Goal: Complete application form: Complete application form

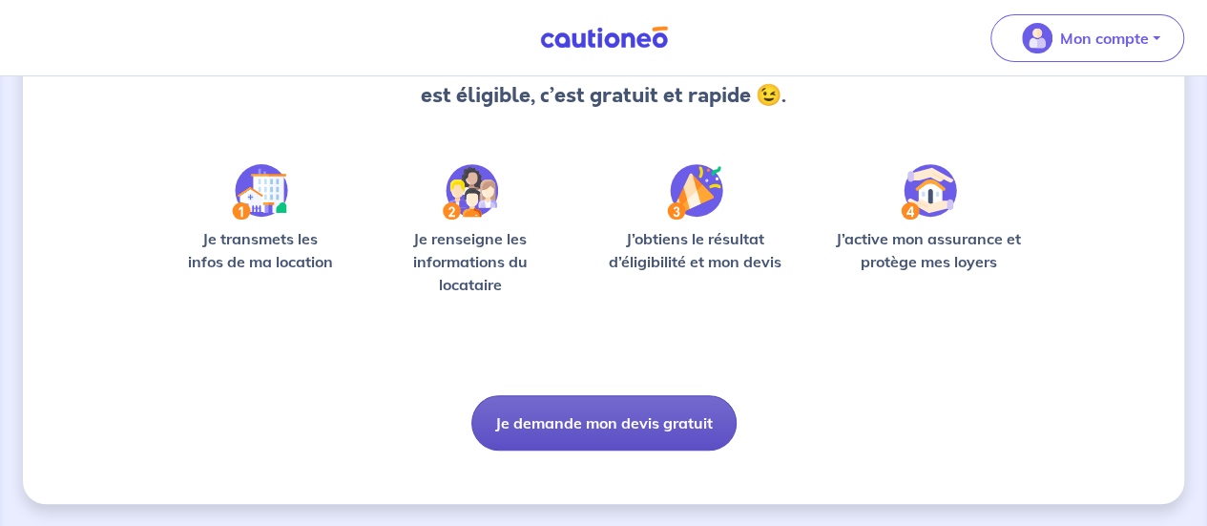
click at [585, 433] on button "Je demande mon devis gratuit" at bounding box center [603, 422] width 265 height 55
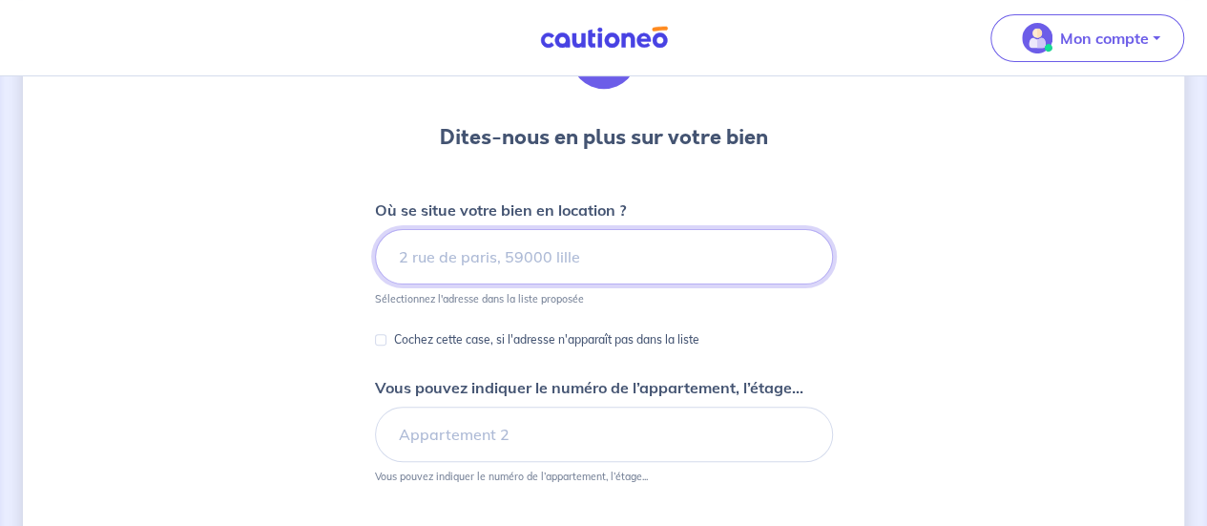
scroll to position [142, 0]
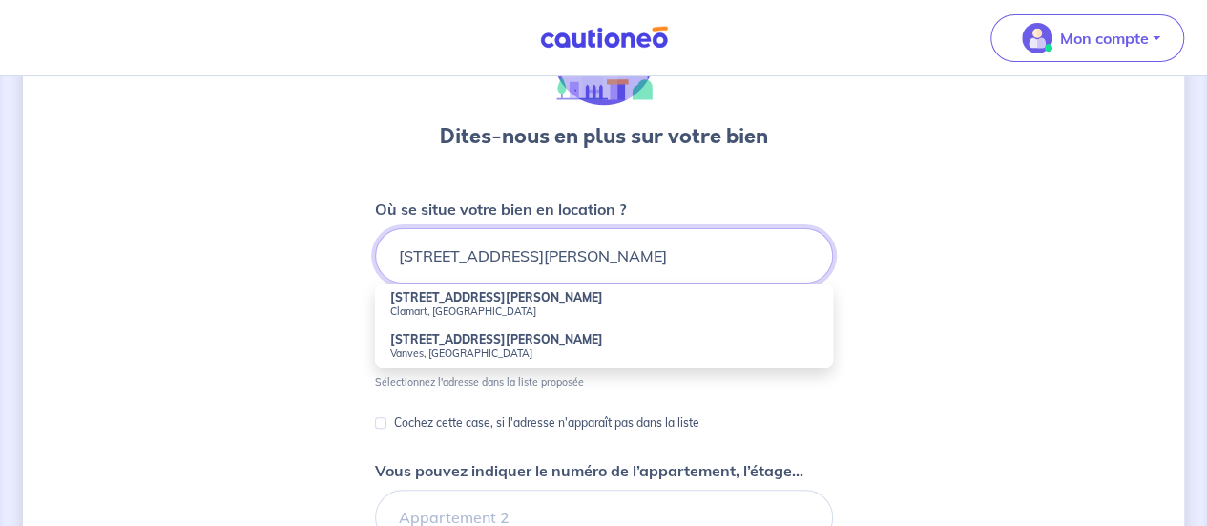
click at [523, 281] on input "[STREET_ADDRESS][PERSON_NAME]" at bounding box center [604, 255] width 458 height 55
click at [498, 291] on strong "[STREET_ADDRESS][PERSON_NAME]" at bounding box center [496, 297] width 213 height 14
type input "[STREET_ADDRESS][PERSON_NAME]"
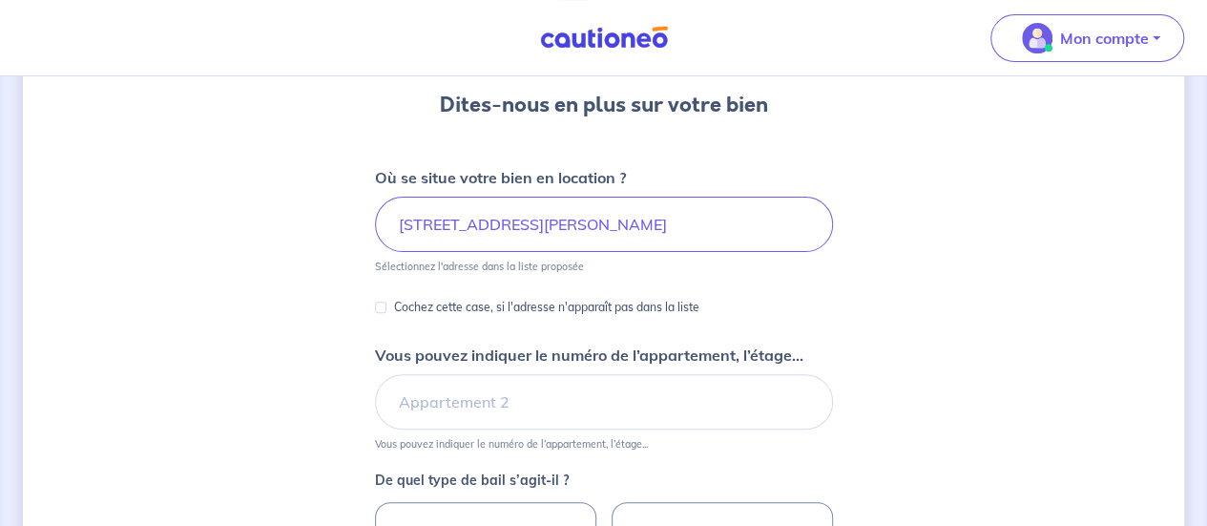
scroll to position [182, 0]
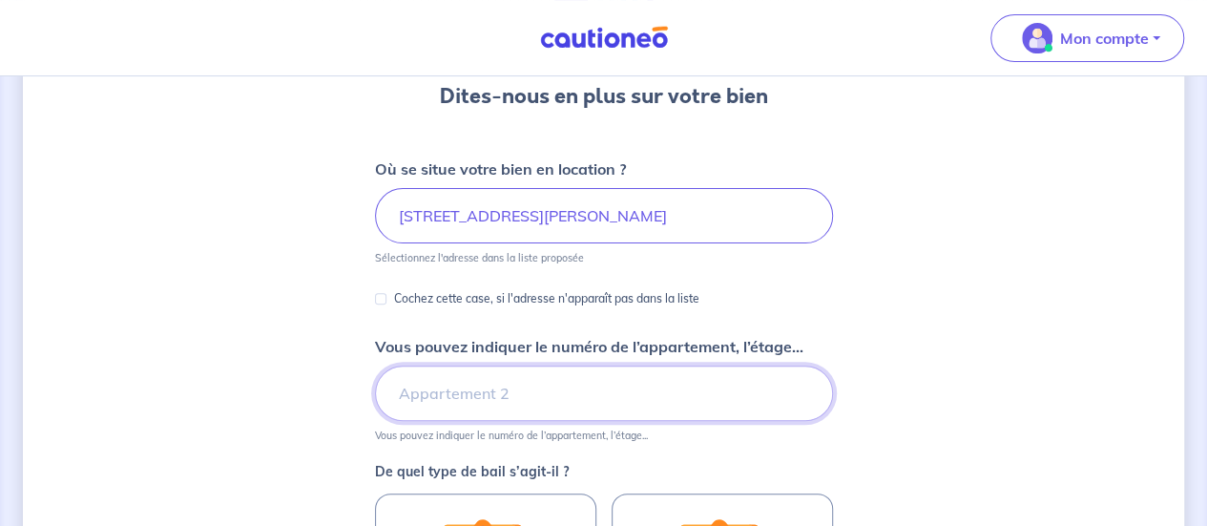
click at [473, 369] on input "Vous pouvez indiquer le numéro de l’appartement, l’étage..." at bounding box center [604, 392] width 458 height 55
type input "étage 2"
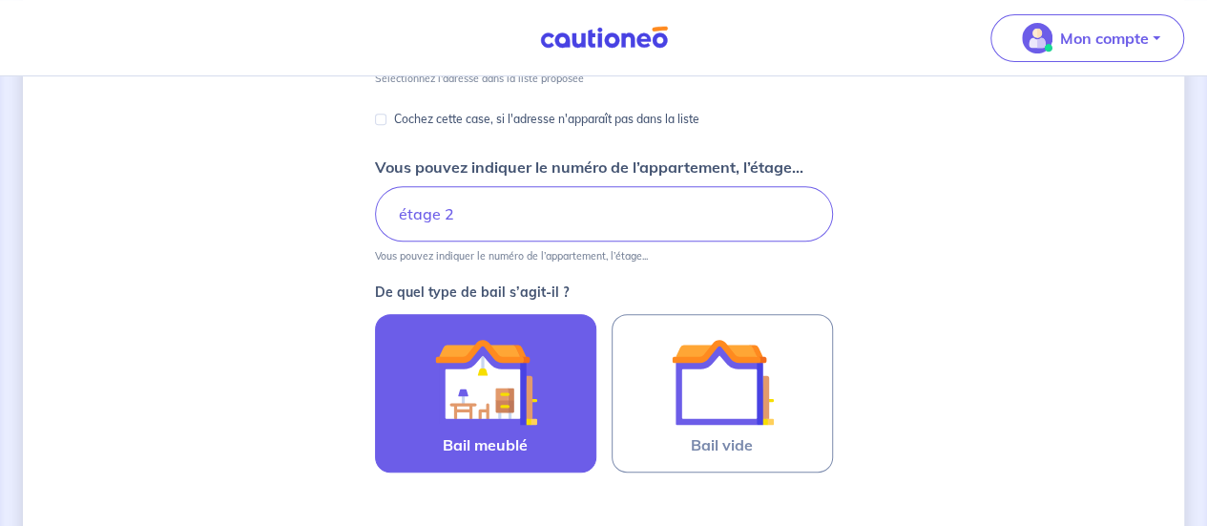
click at [475, 372] on img at bounding box center [485, 381] width 103 height 103
click at [0, 0] on input "Bail meublé" at bounding box center [0, 0] width 0 height 0
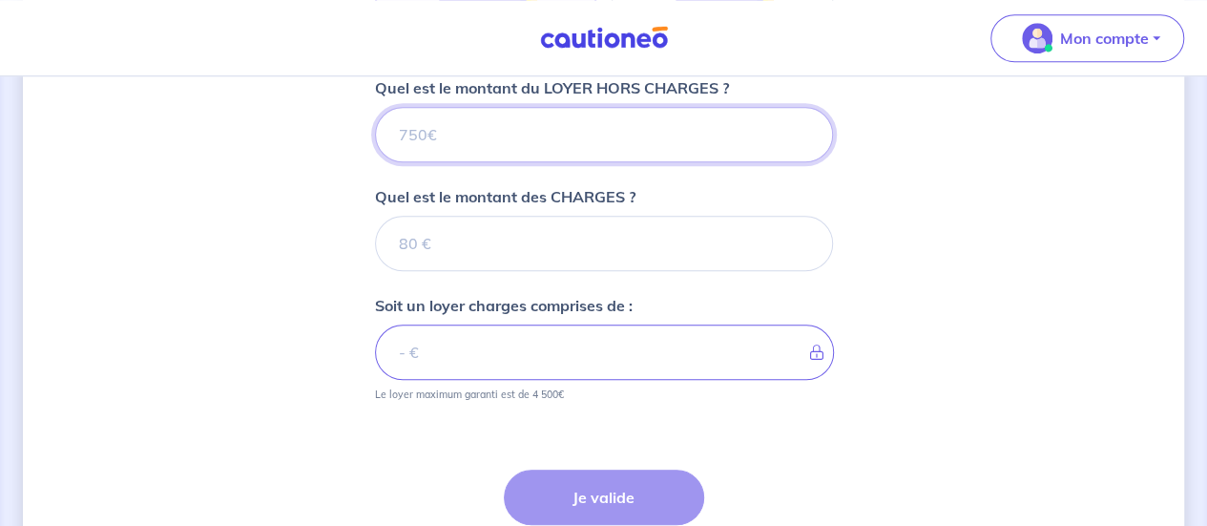
scroll to position [779, 0]
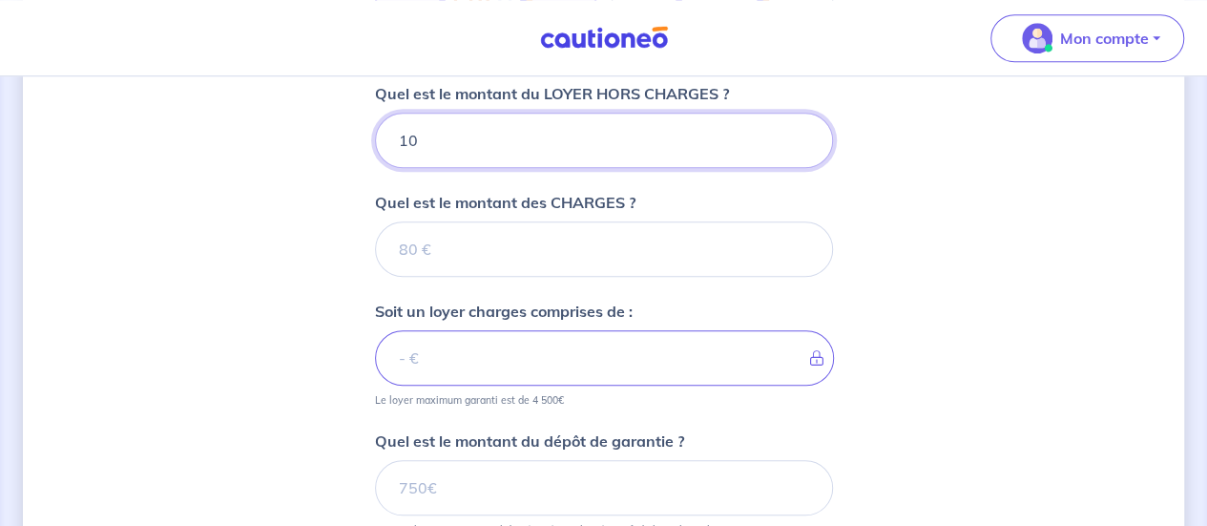
type input "105"
type input "1050"
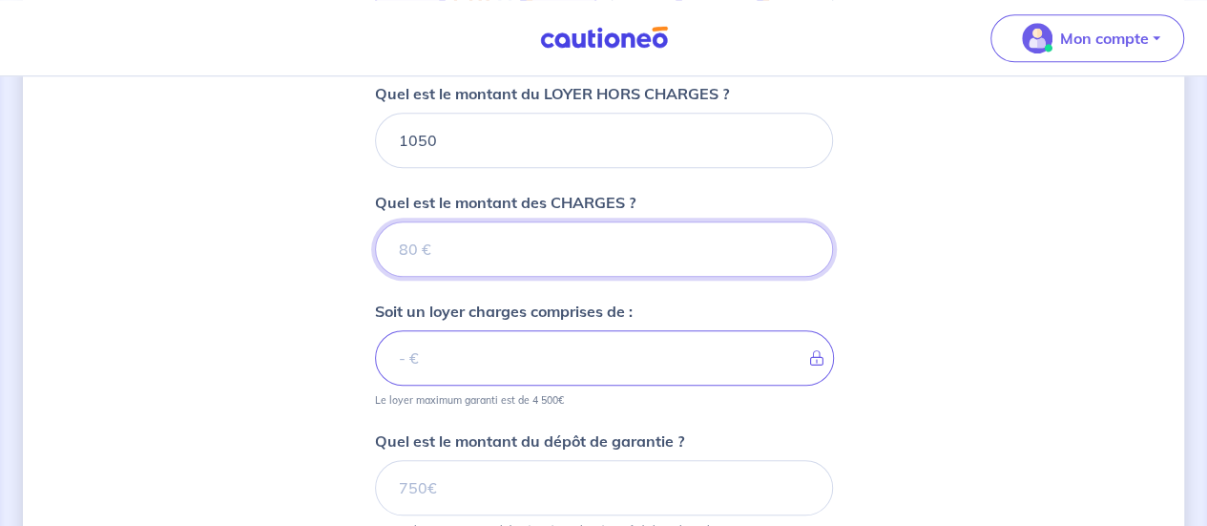
click at [461, 262] on input "Quel est le montant des CHARGES ?" at bounding box center [604, 248] width 458 height 55
type input "100"
type input "1150"
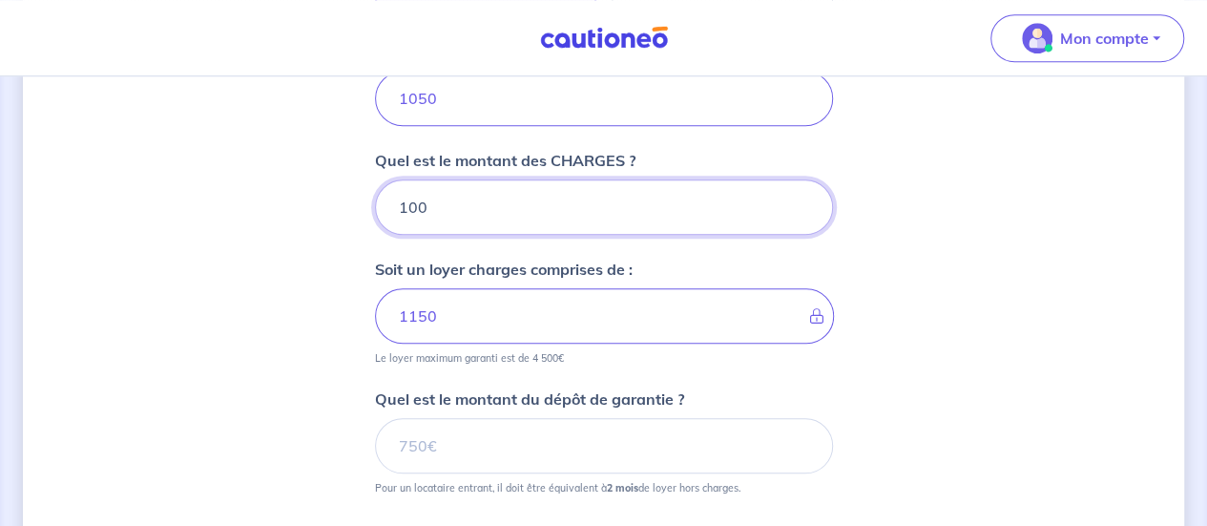
type input "100"
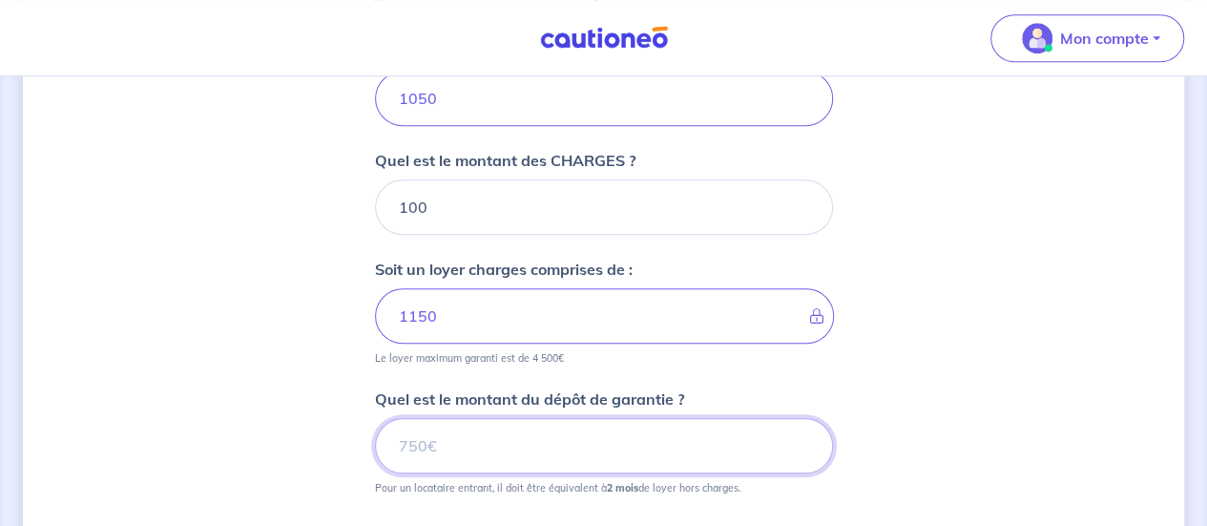
click at [427, 418] on input "Quel est le montant du dépôt de garantie ?" at bounding box center [604, 445] width 458 height 55
type input "2100"
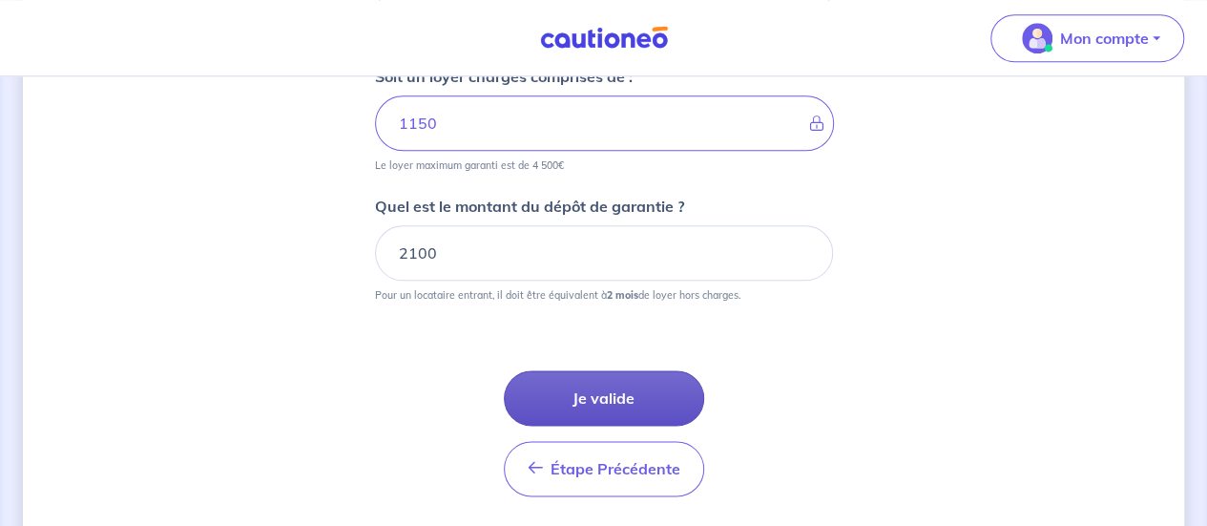
click at [622, 407] on button "Je valide" at bounding box center [604, 397] width 200 height 55
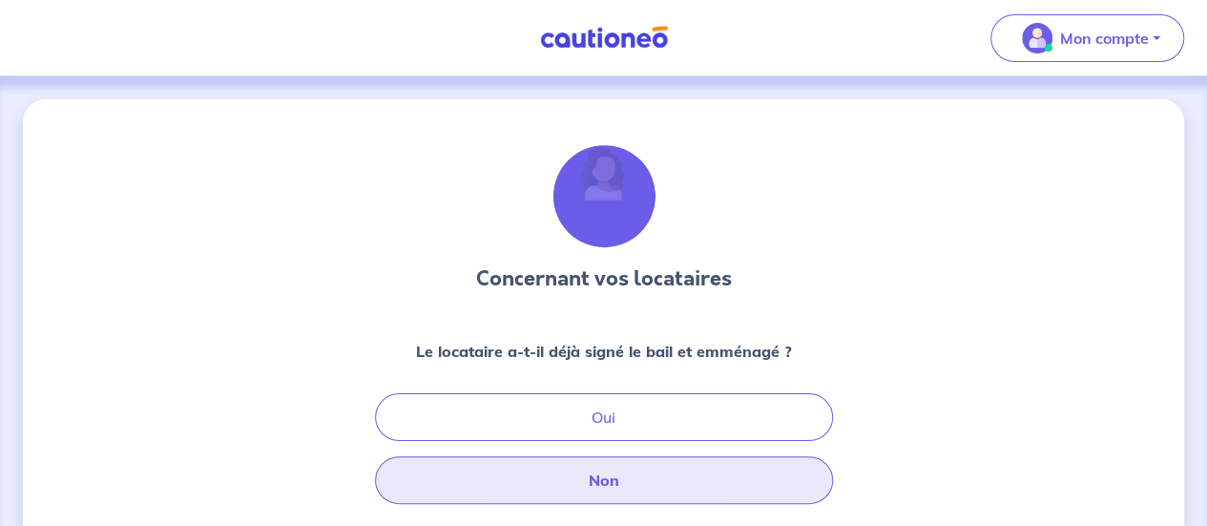
click at [598, 482] on button "Non" at bounding box center [604, 480] width 458 height 48
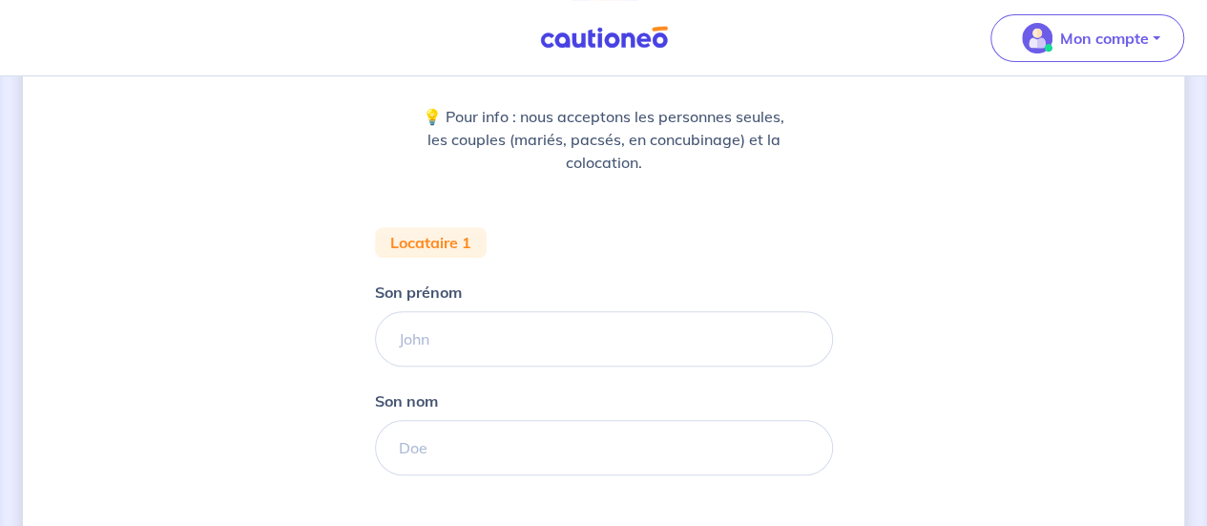
scroll to position [273, 0]
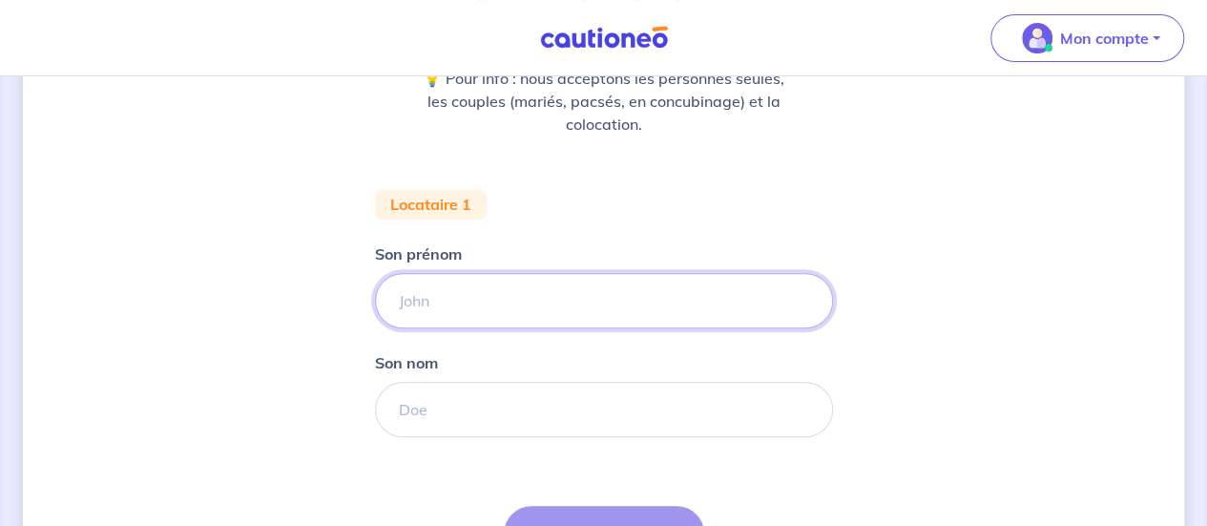
click at [489, 273] on input "Son prénom" at bounding box center [604, 300] width 458 height 55
type input "[PERSON_NAME]"
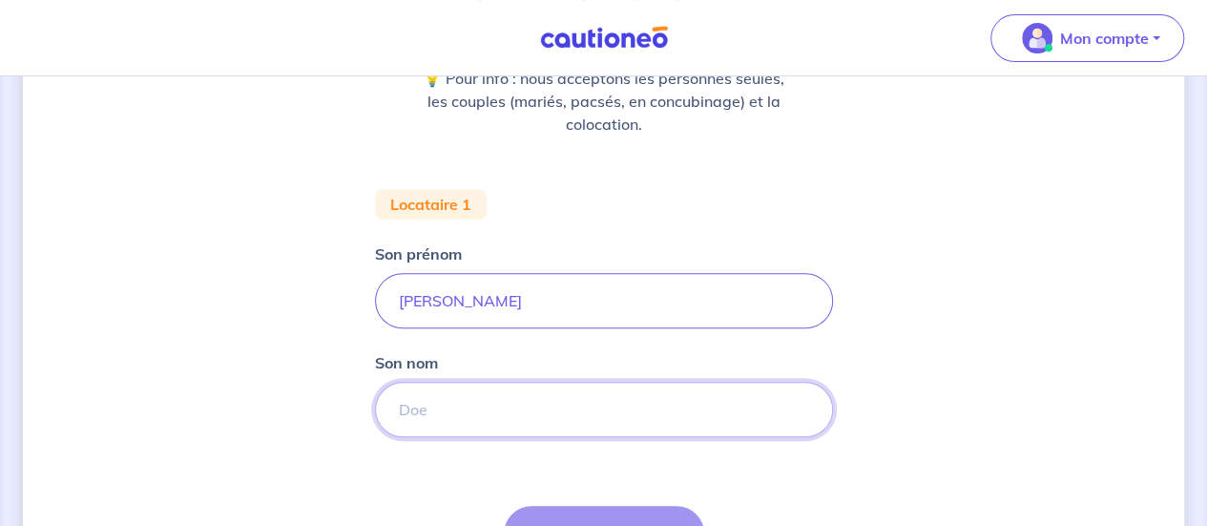
click at [440, 398] on input "Son nom" at bounding box center [604, 409] width 458 height 55
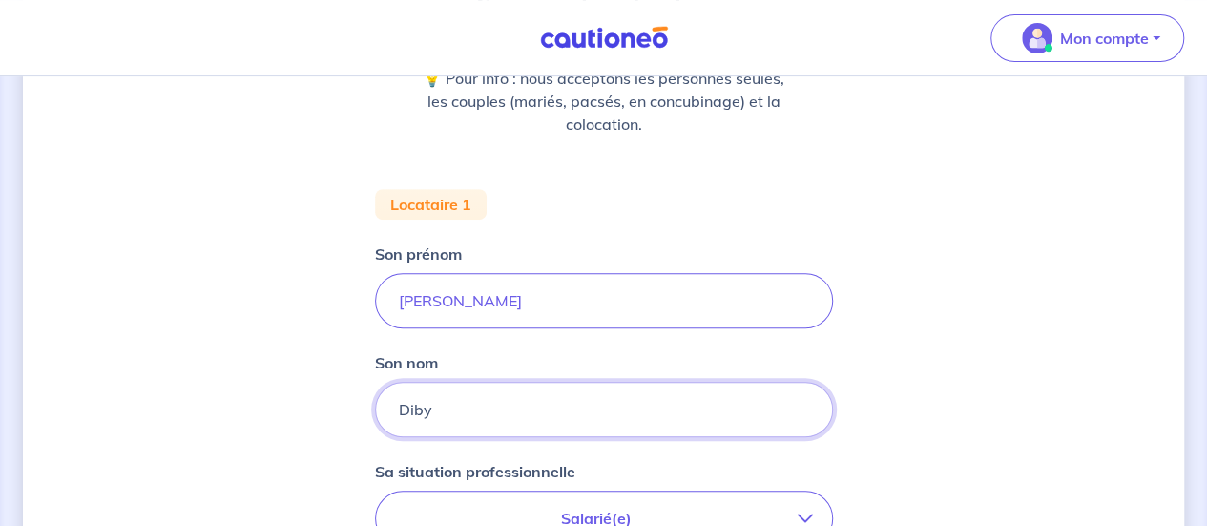
type input "Diby"
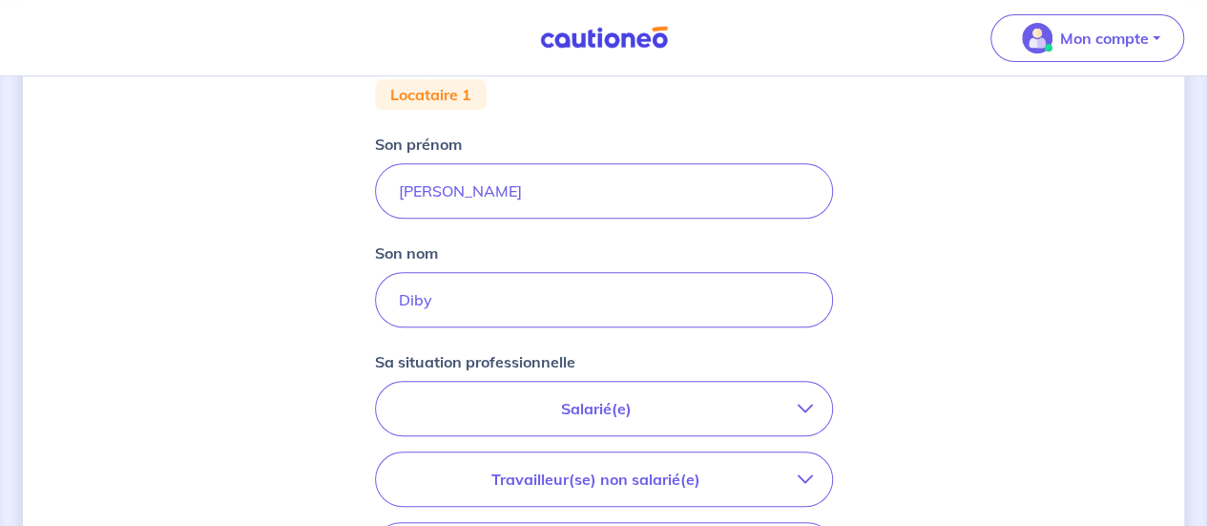
scroll to position [384, 0]
click at [574, 406] on p "Salarié(e)" at bounding box center [596, 407] width 403 height 23
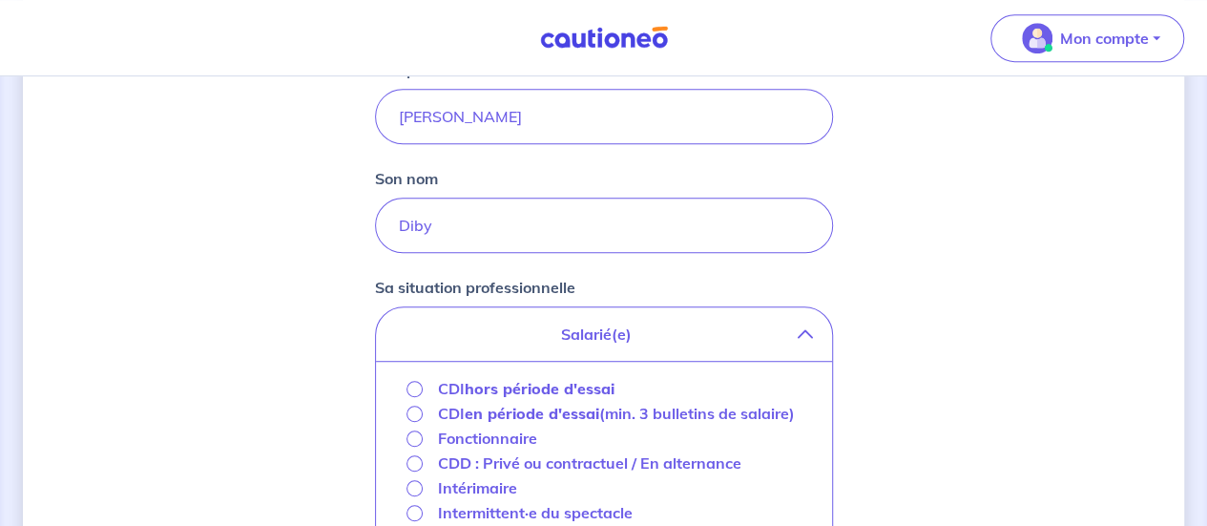
scroll to position [459, 0]
click at [469, 417] on strong "en période d'essai" at bounding box center [532, 411] width 135 height 19
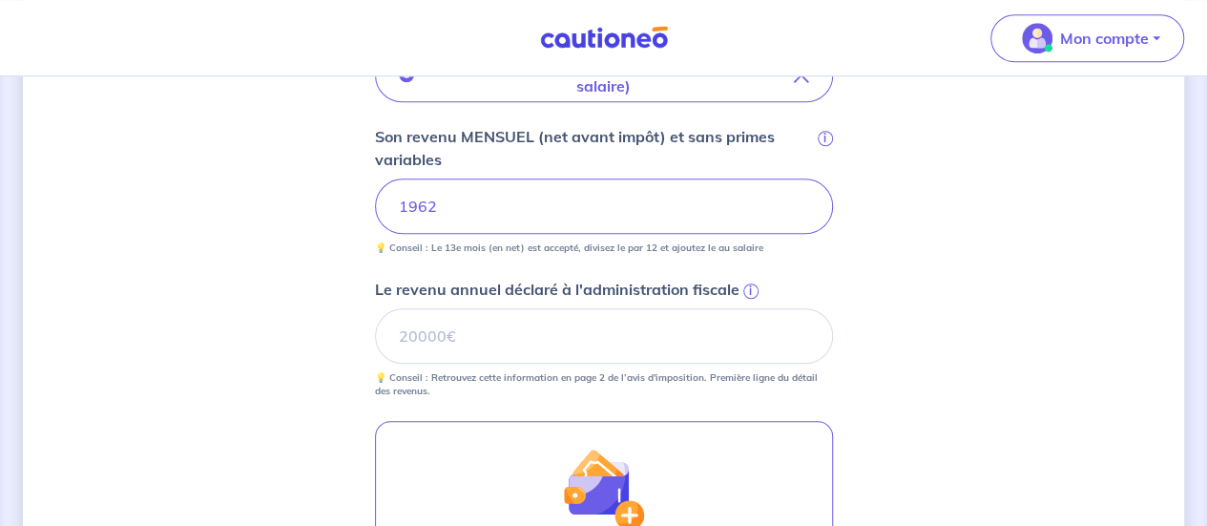
scroll to position [733, 0]
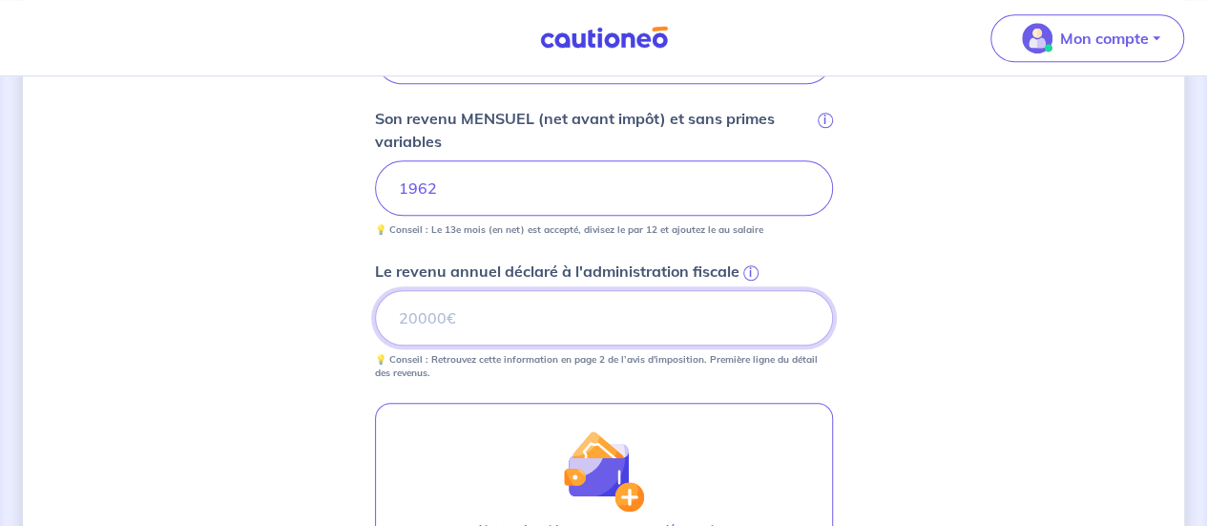
click at [516, 316] on input "Le revenu annuel déclaré à l'administration fiscale i" at bounding box center [604, 317] width 458 height 55
type input "25000"
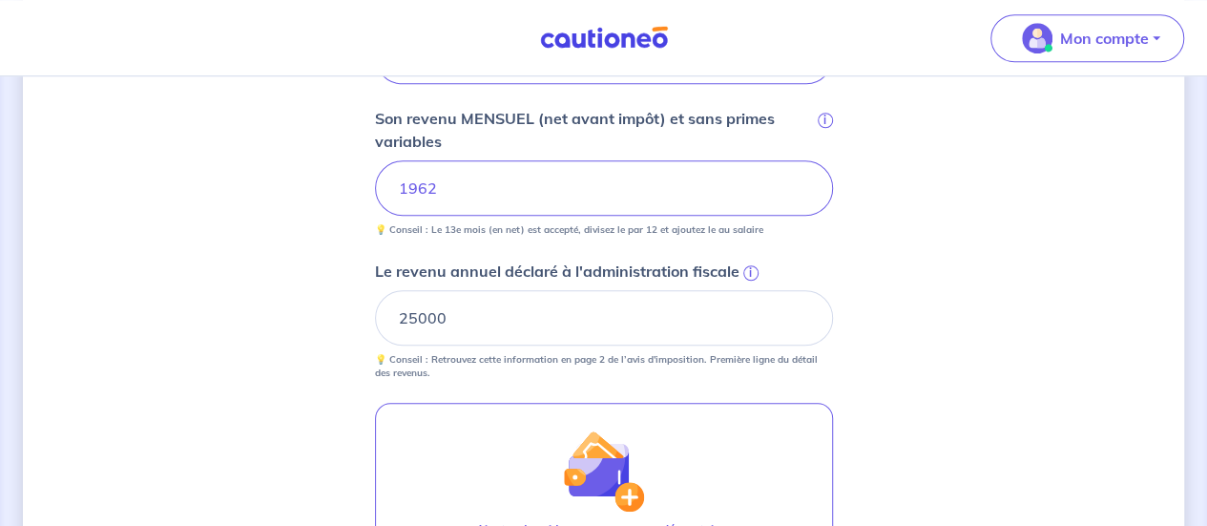
click at [1052, 404] on div "Concernant vos locataires 💡 Pour info : nous acceptons les personnes seules, le…" at bounding box center [603, 111] width 1161 height 1491
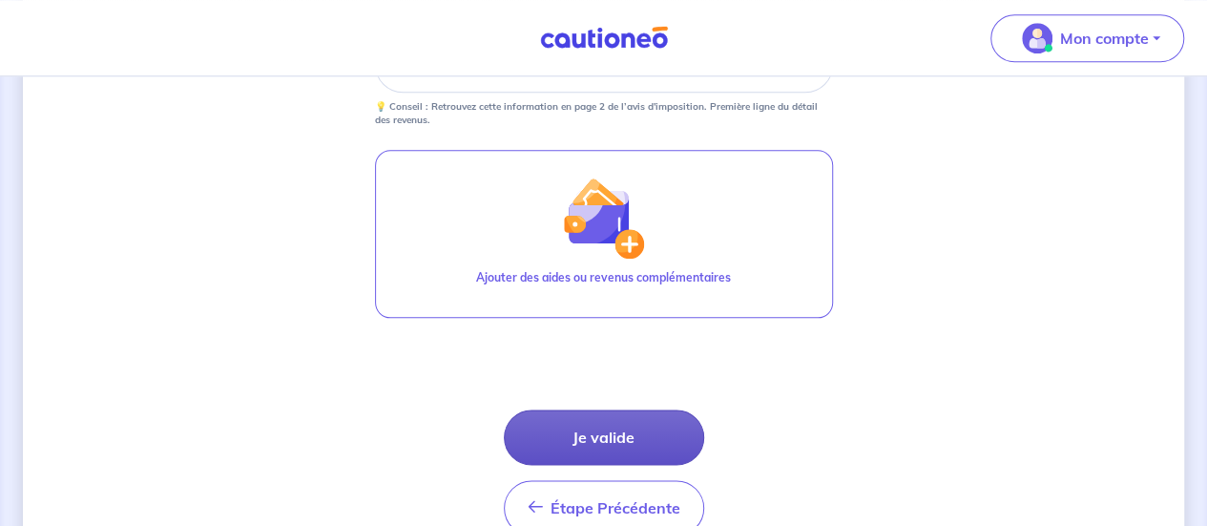
click at [616, 436] on button "Je valide" at bounding box center [604, 436] width 200 height 55
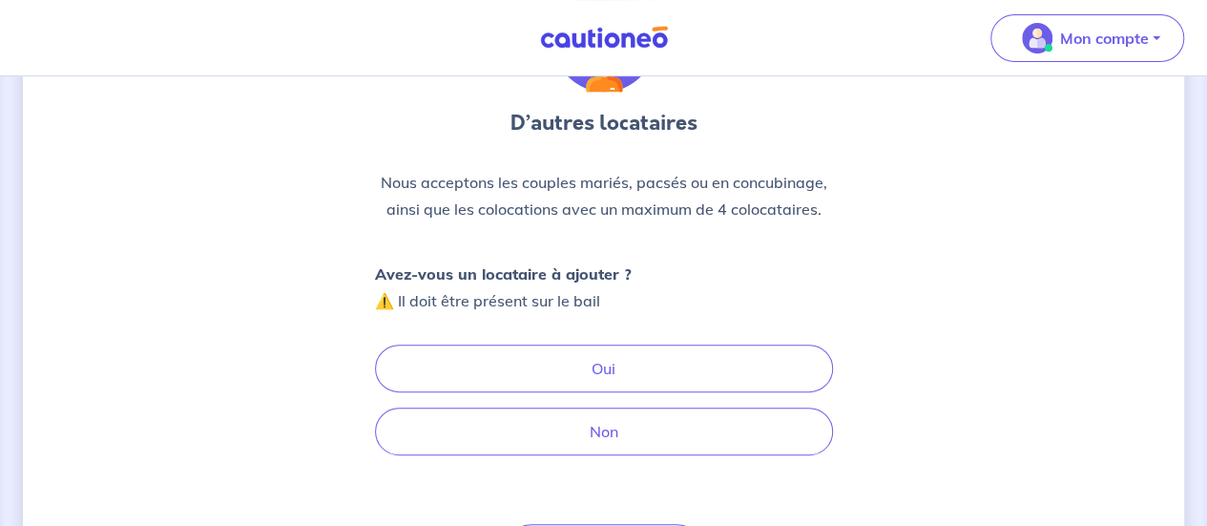
scroll to position [156, 0]
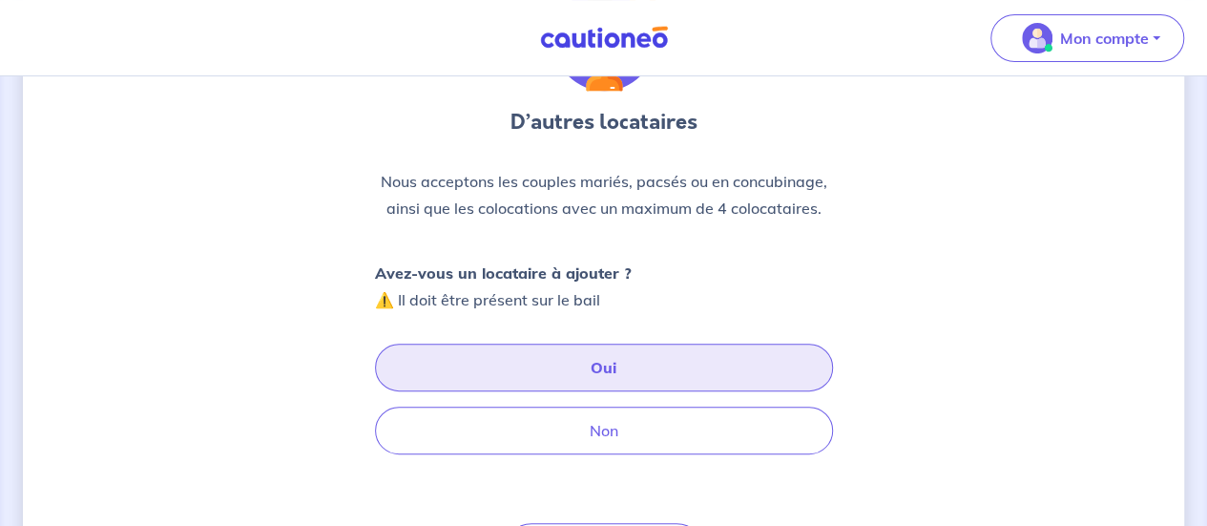
click at [608, 373] on button "Oui" at bounding box center [604, 368] width 458 height 48
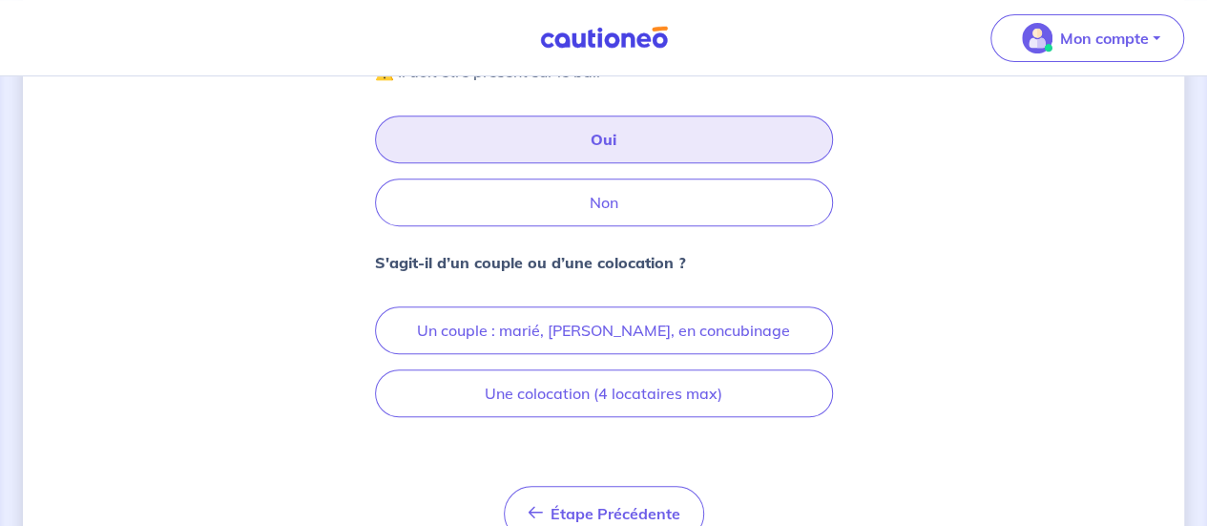
scroll to position [399, 0]
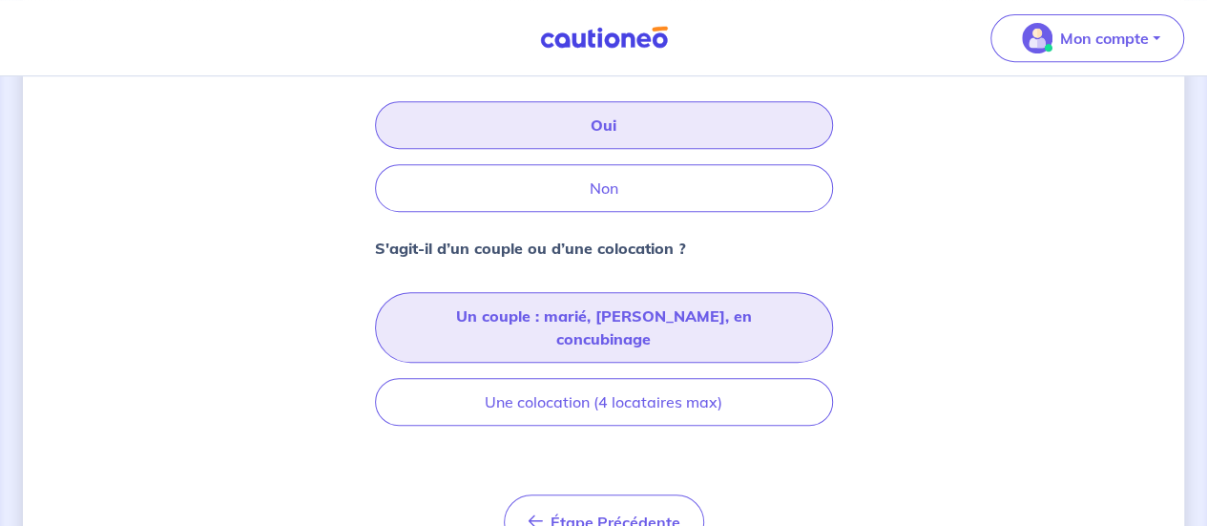
click at [653, 329] on button "Un couple : marié, [PERSON_NAME], en concubinage" at bounding box center [604, 327] width 458 height 71
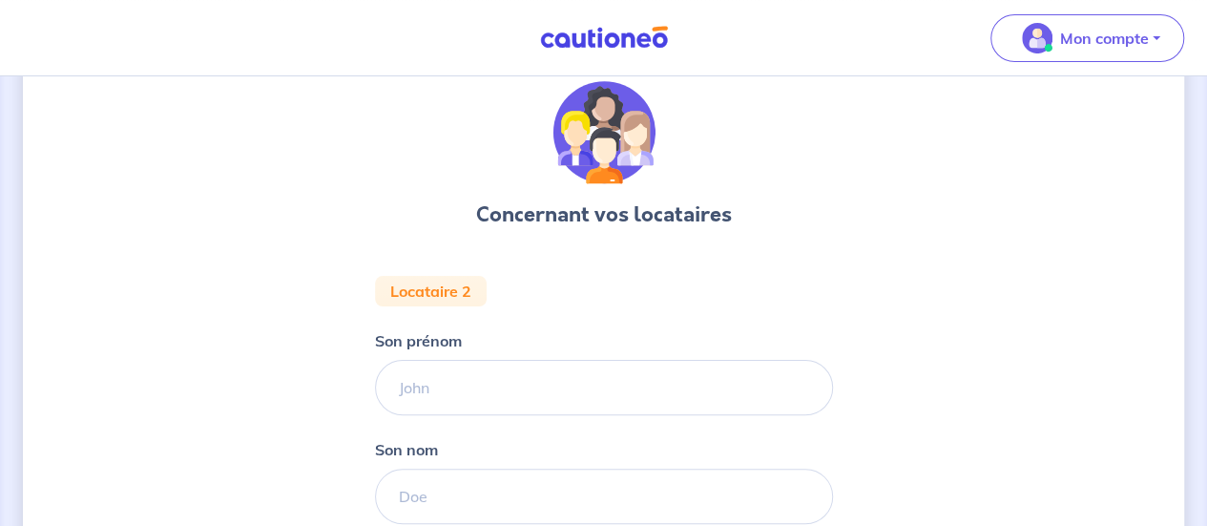
scroll to position [66, 0]
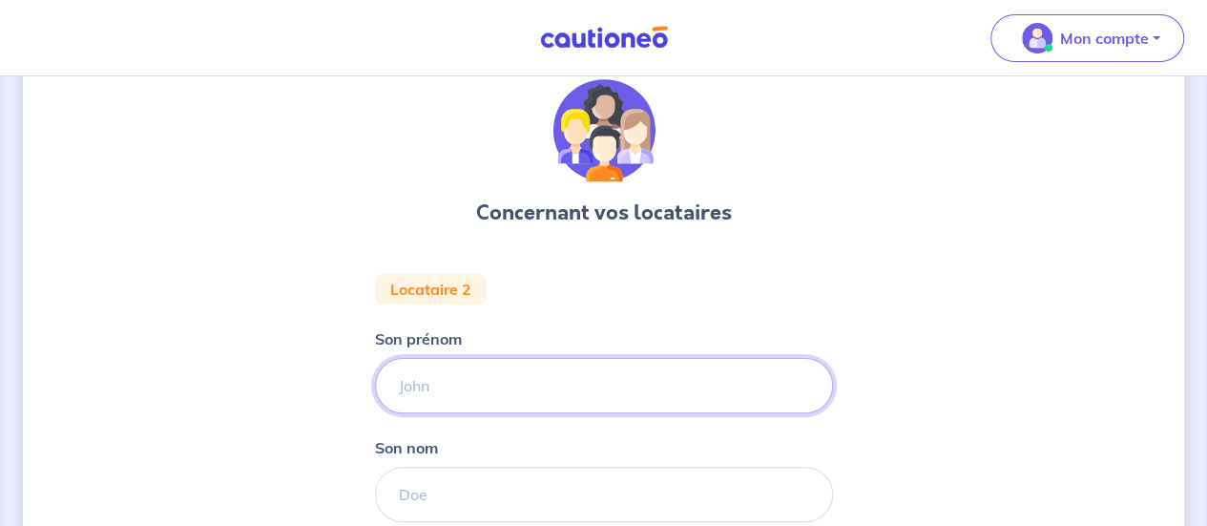
click at [457, 387] on input "Son prénom" at bounding box center [604, 385] width 458 height 55
type input "loc"
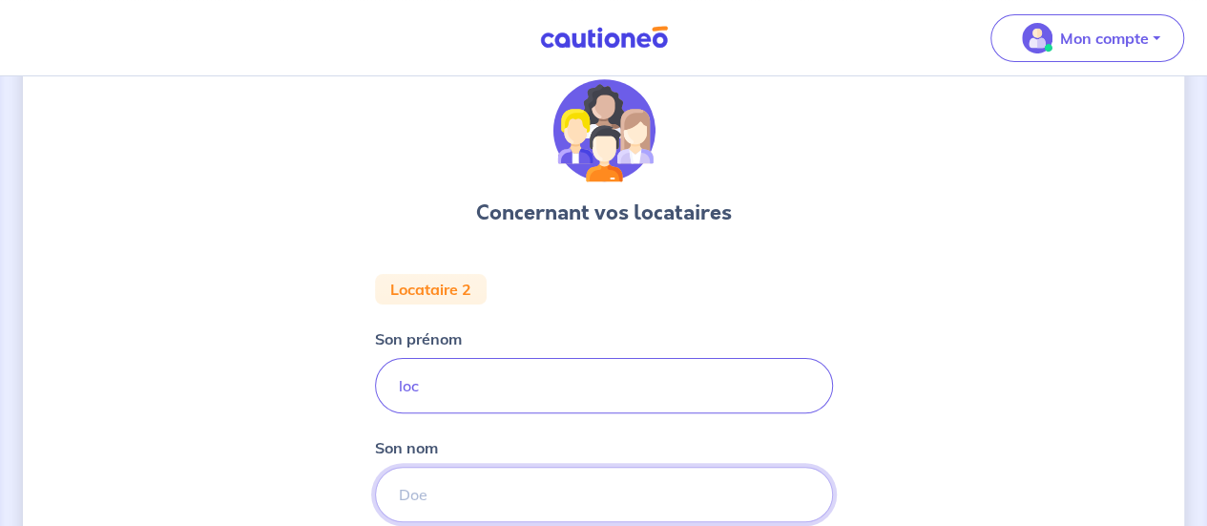
click at [426, 503] on input "Son nom" at bounding box center [604, 494] width 458 height 55
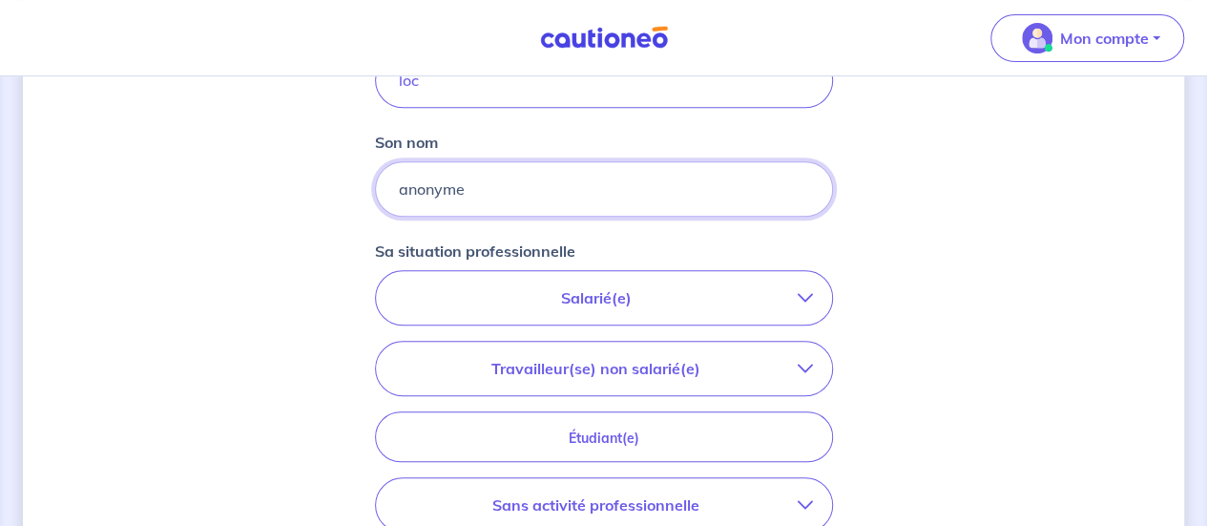
scroll to position [387, 0]
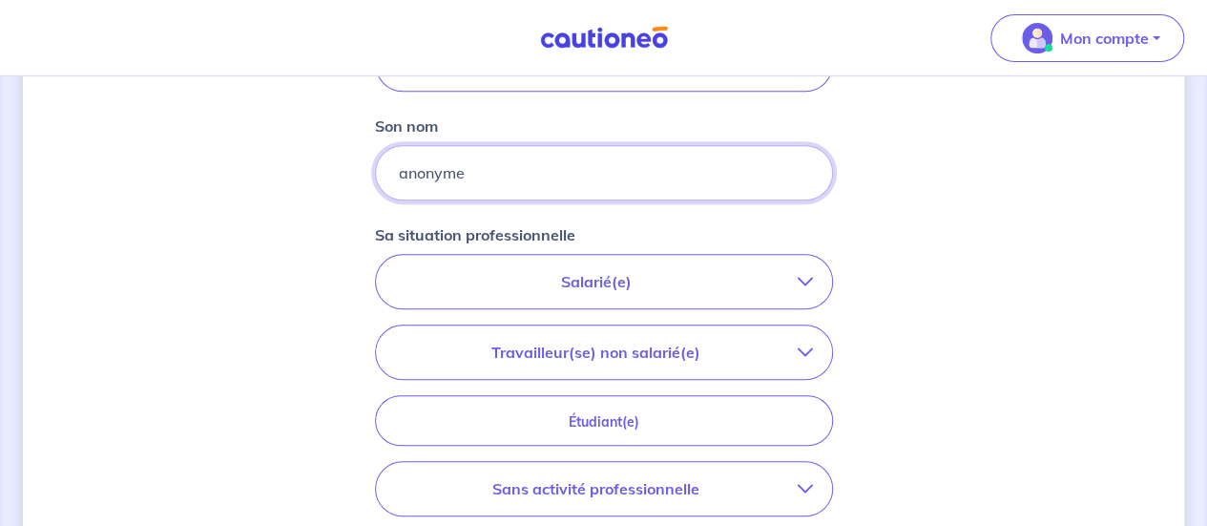
type input "anonyme"
click at [603, 285] on p "Salarié(e)" at bounding box center [596, 281] width 403 height 23
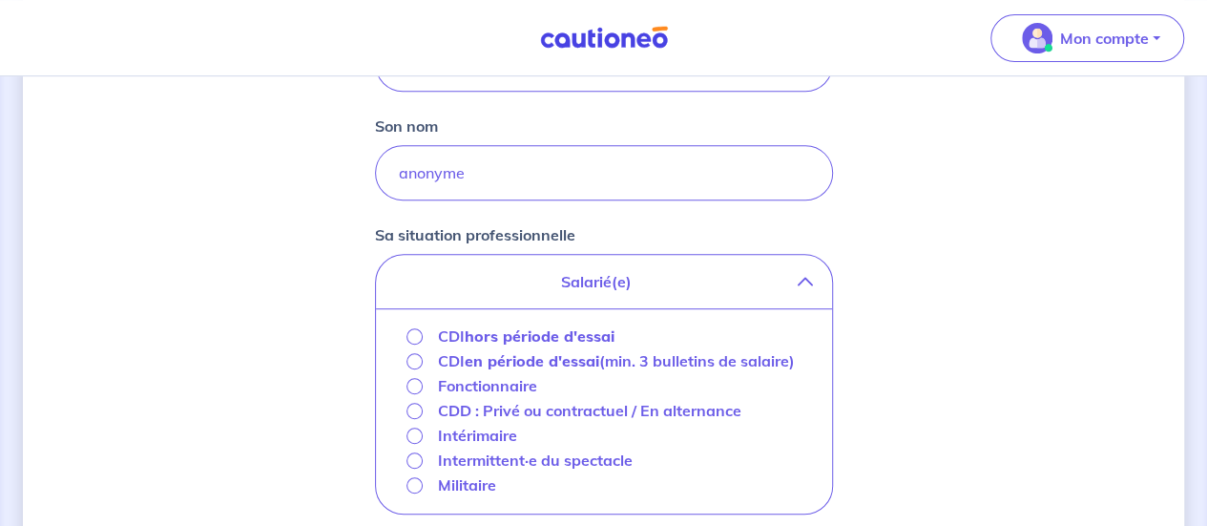
click at [527, 360] on strong "en période d'essai" at bounding box center [532, 360] width 135 height 19
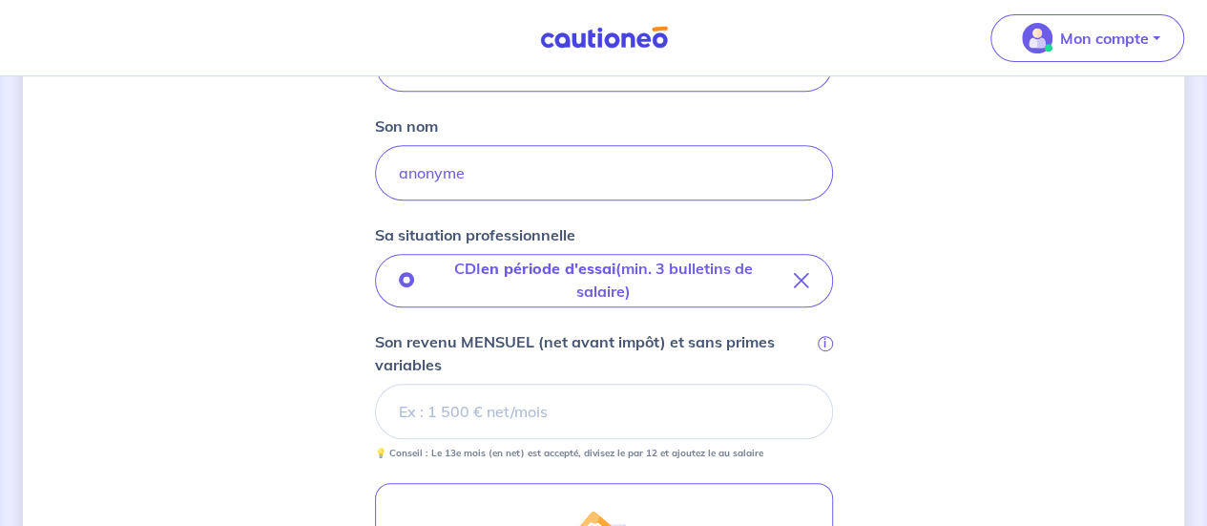
scroll to position [429, 0]
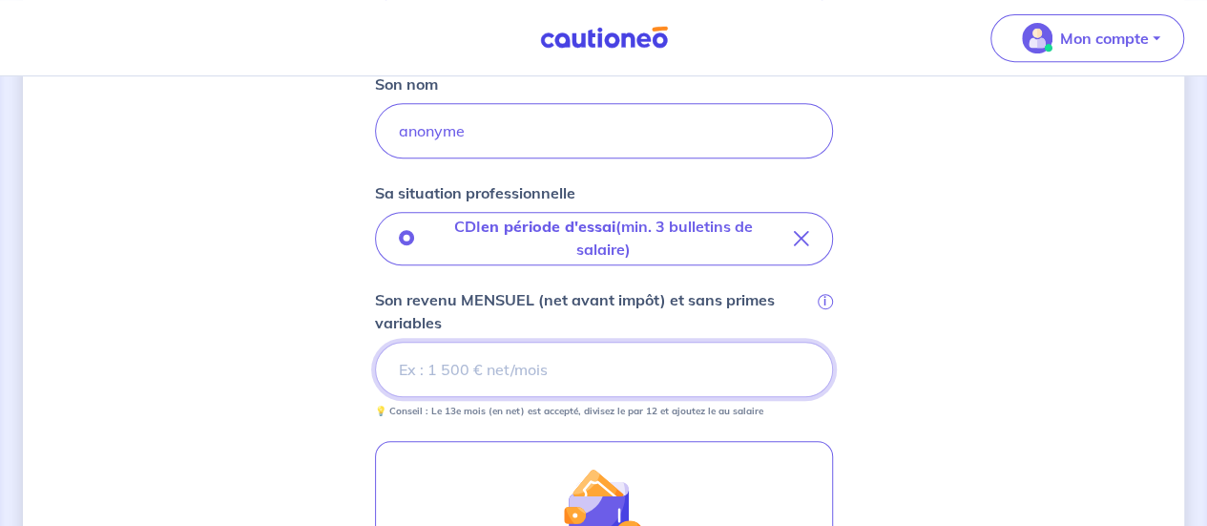
click at [467, 365] on input "Son revenu MENSUEL (net avant impôt) et sans primes variables i" at bounding box center [604, 369] width 458 height 55
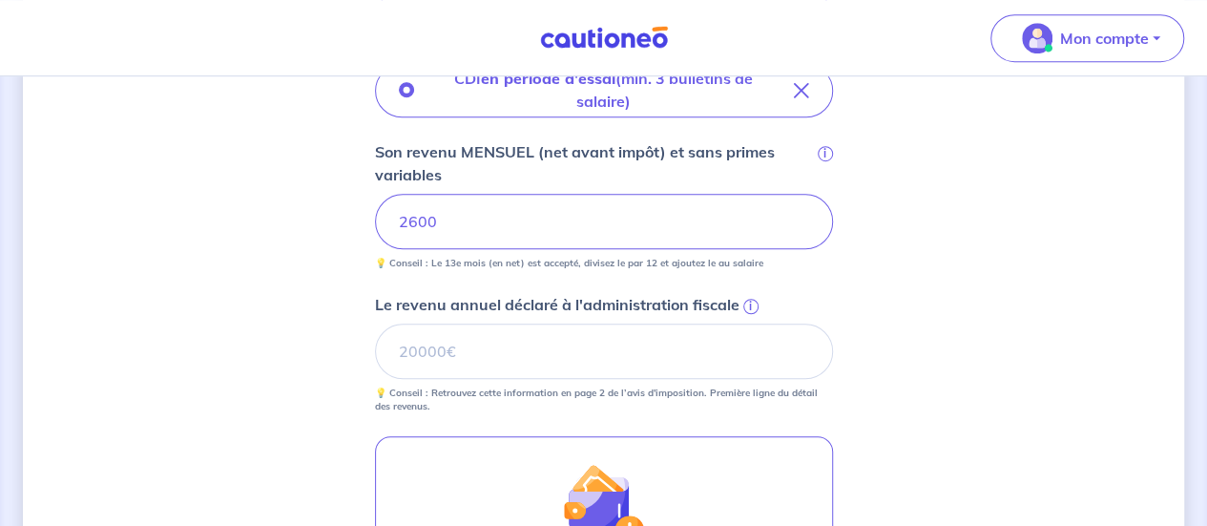
scroll to position [578, 0]
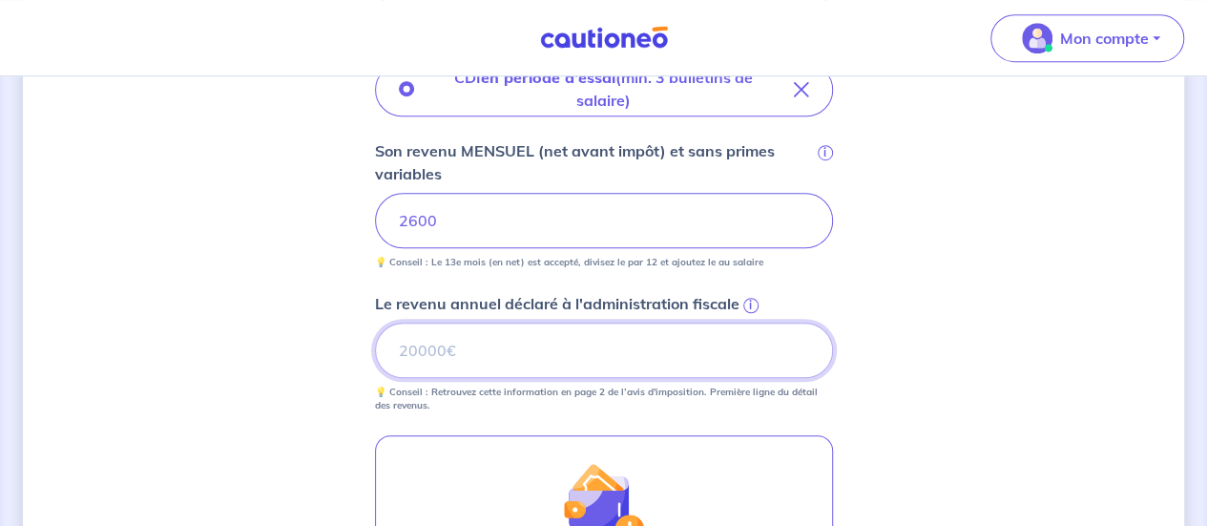
click at [458, 354] on input "Le revenu annuel déclaré à l'administration fiscale i" at bounding box center [604, 350] width 458 height 55
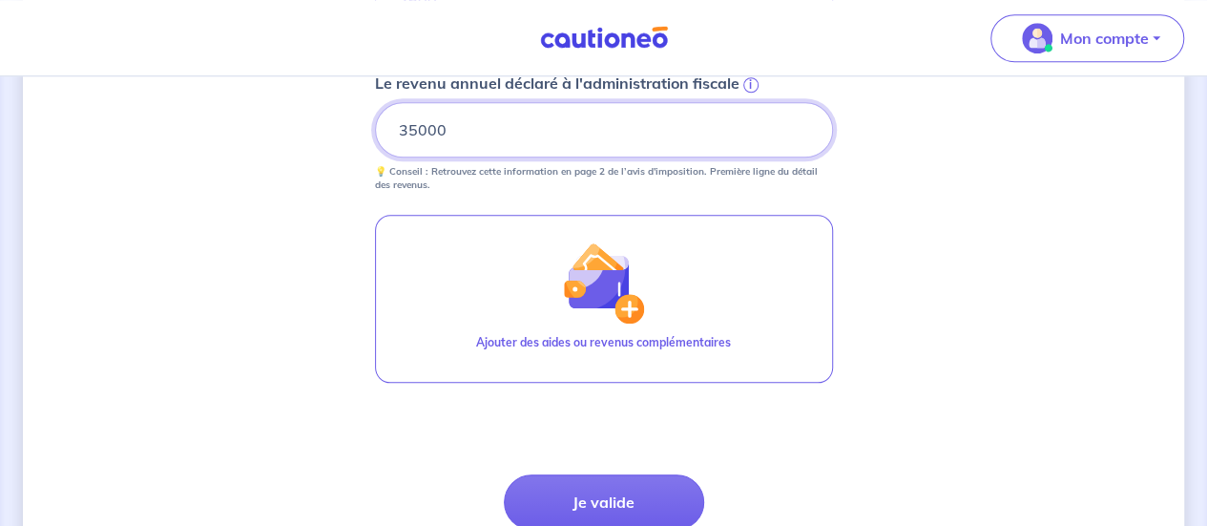
scroll to position [801, 0]
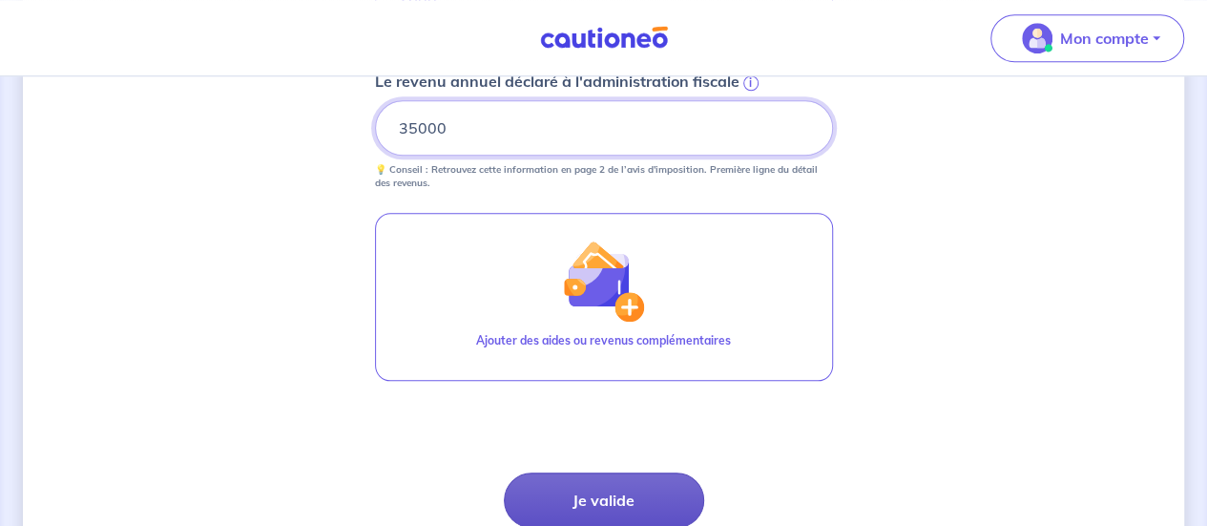
type input "35000"
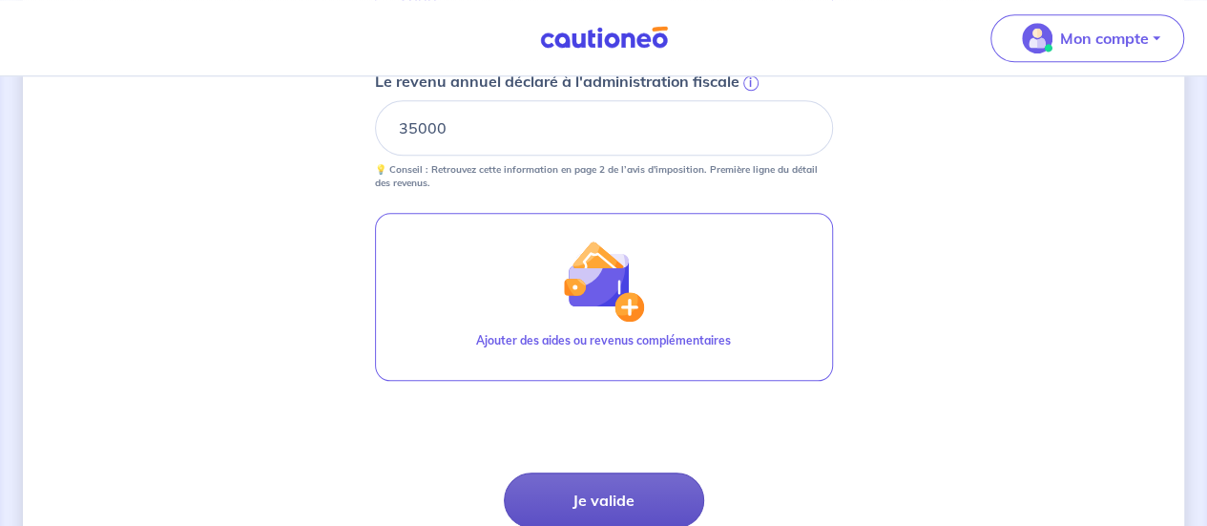
click at [633, 484] on button "Je valide" at bounding box center [604, 499] width 200 height 55
